Goal: Task Accomplishment & Management: Manage account settings

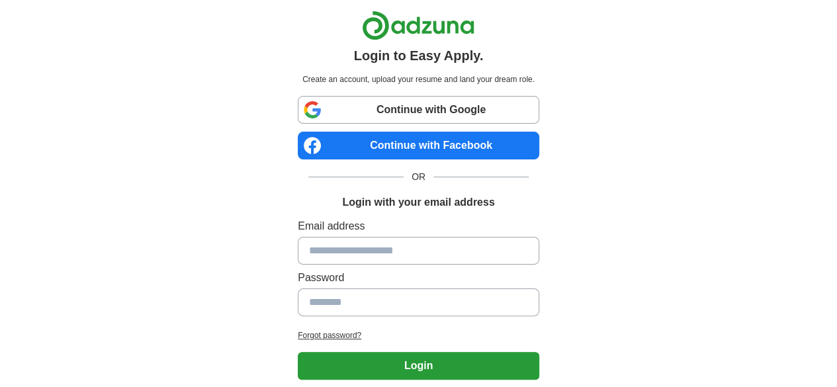
click at [394, 118] on link "Continue with Google" at bounding box center [419, 110] width 242 height 28
click at [375, 105] on link "Continue with Google" at bounding box center [419, 110] width 242 height 28
click at [402, 102] on link "Continue with Google" at bounding box center [419, 110] width 242 height 28
click at [371, 110] on link "Continue with Google" at bounding box center [419, 110] width 242 height 28
click at [393, 113] on link "Continue with Google" at bounding box center [419, 110] width 242 height 28
